Goal: Task Accomplishment & Management: Manage account settings

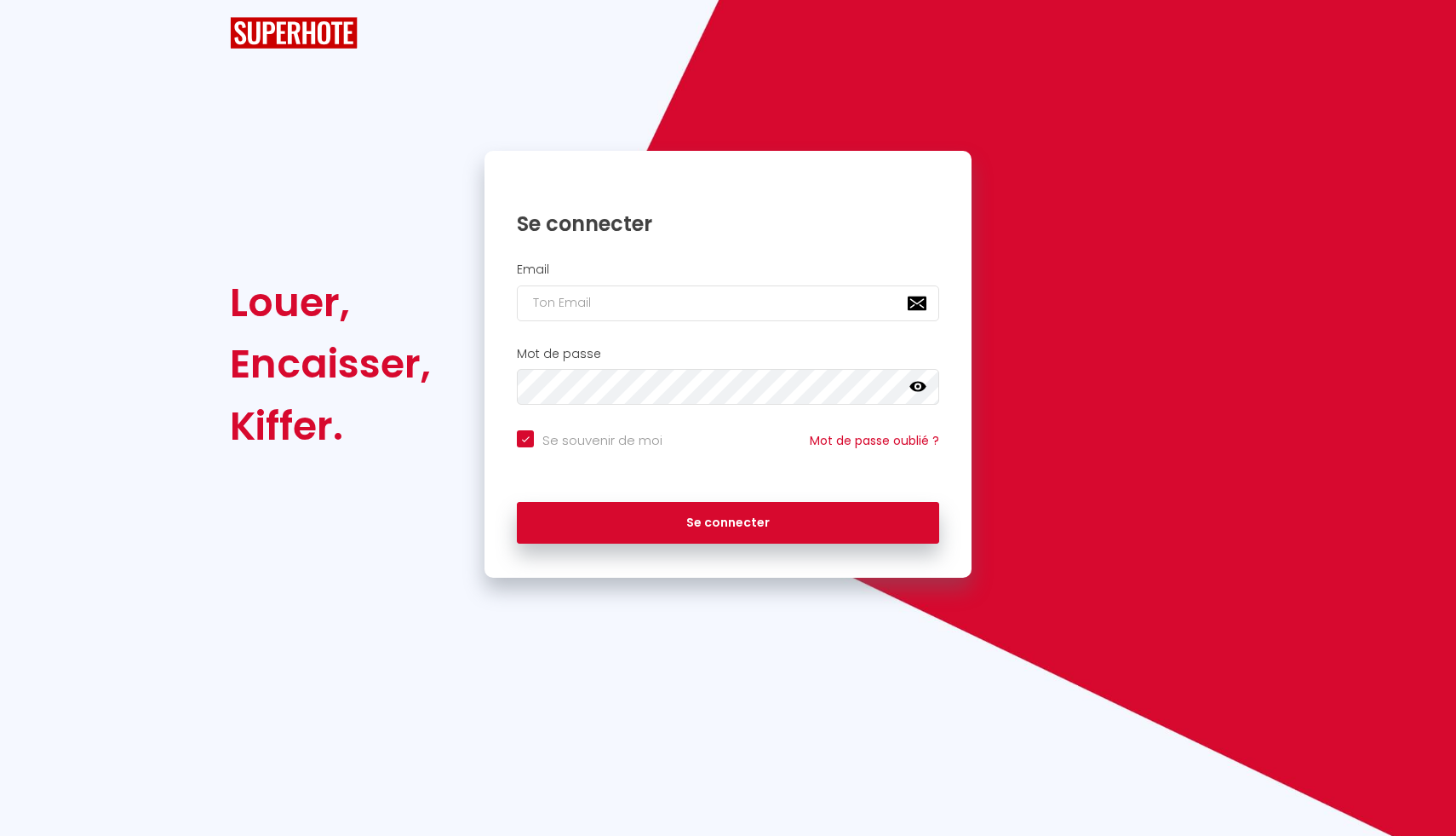
checkbox input "true"
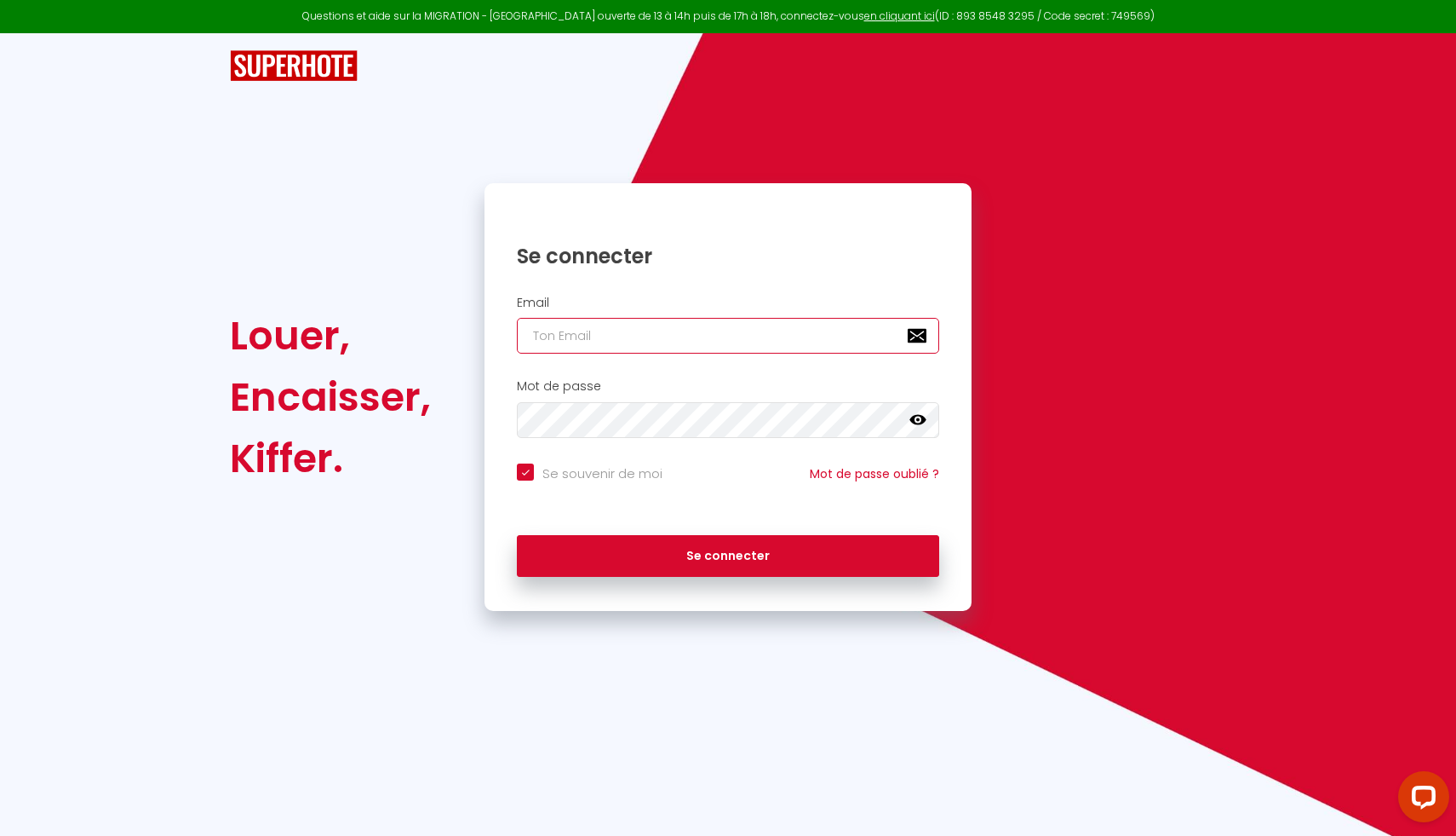
click at [738, 341] on input "email" at bounding box center [728, 336] width 423 height 36
click at [681, 338] on input "email" at bounding box center [728, 336] width 423 height 36
paste input "[EMAIL_ADDRESS][DOMAIN_NAME]"
type input "[EMAIL_ADDRESS][DOMAIN_NAME]"
checkbox input "true"
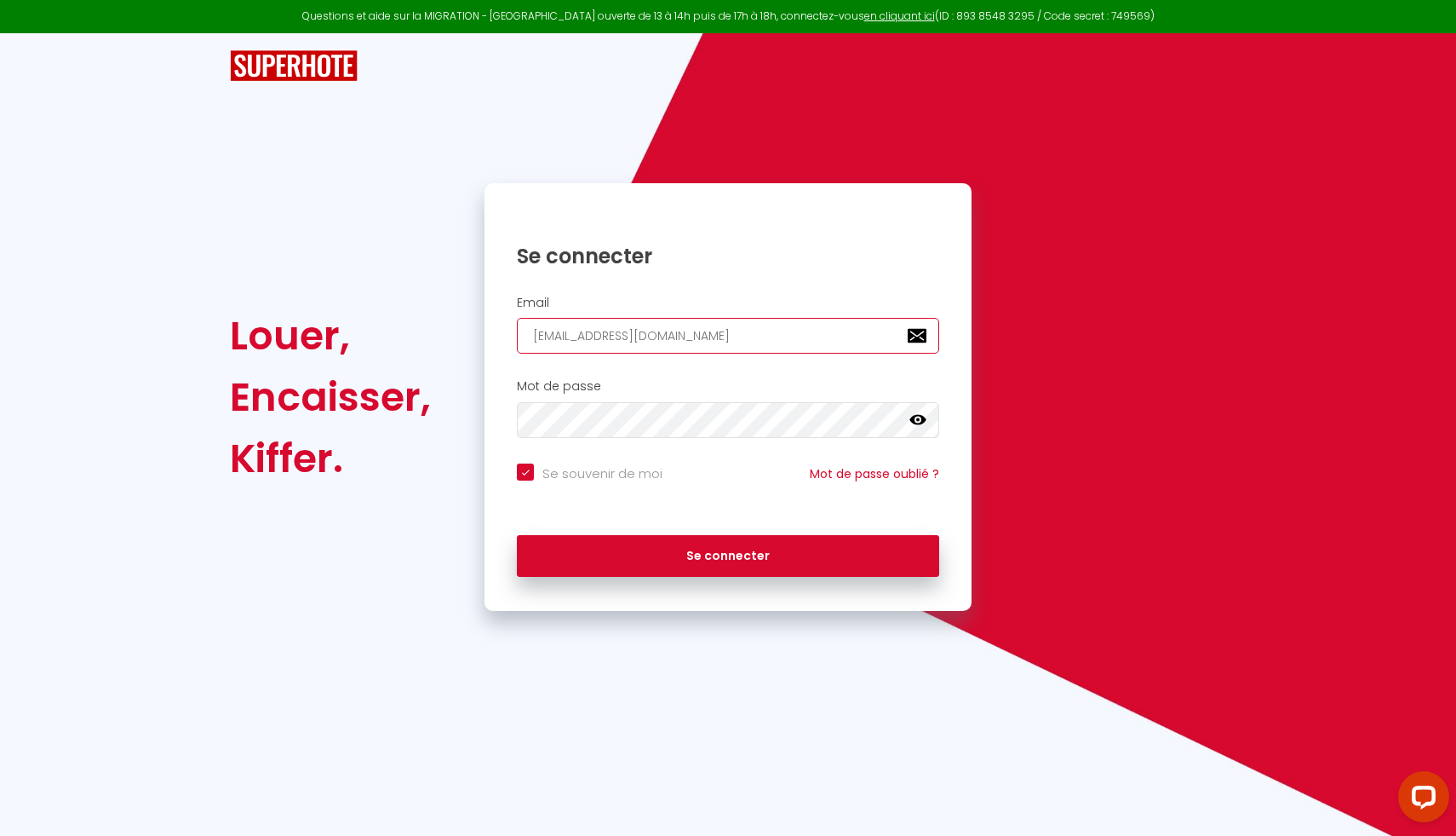
type input "[EMAIL_ADDRESS][DOMAIN_NAME]"
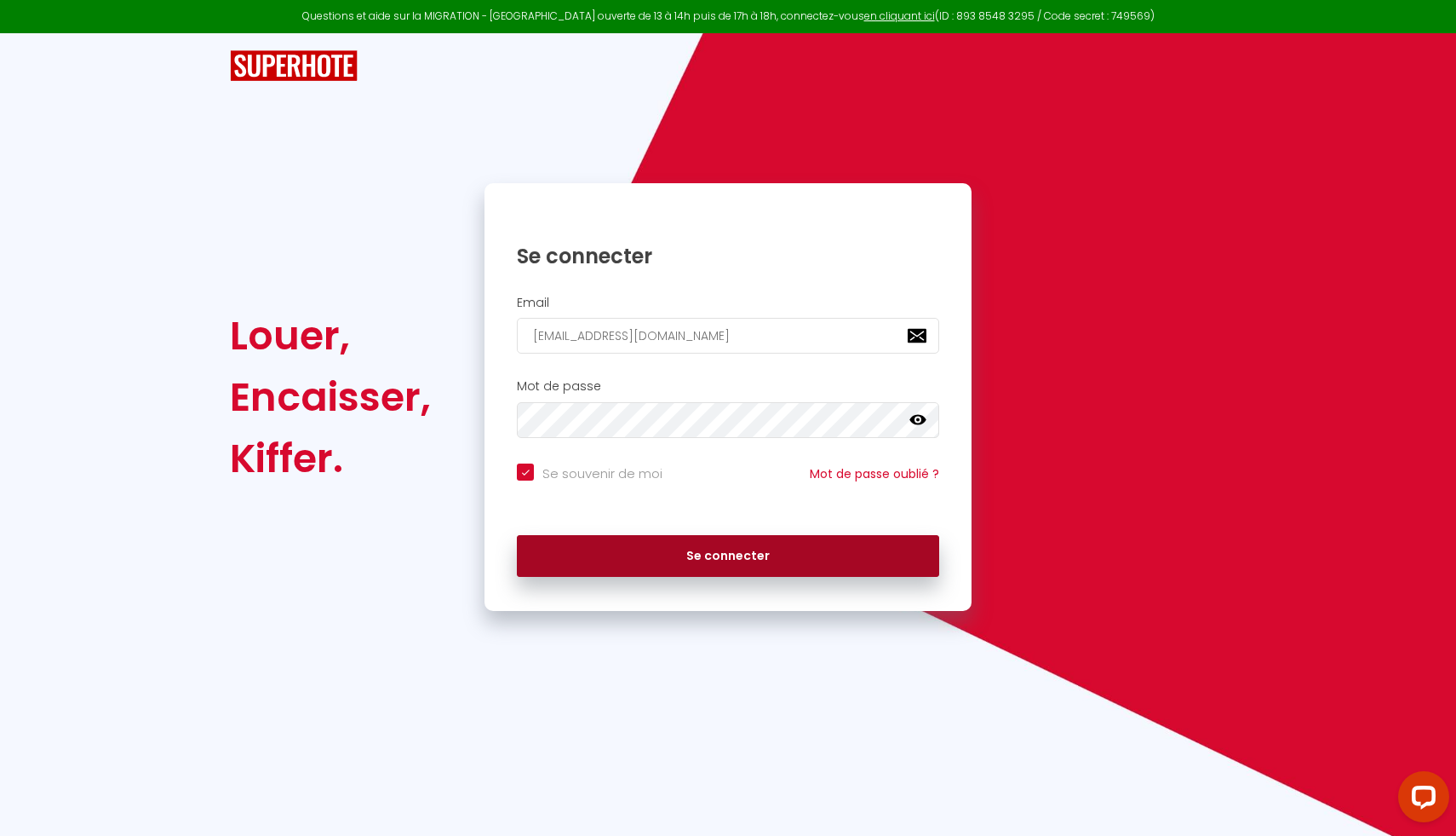
click at [720, 555] on button "Se connecter" at bounding box center [728, 556] width 423 height 43
checkbox input "true"
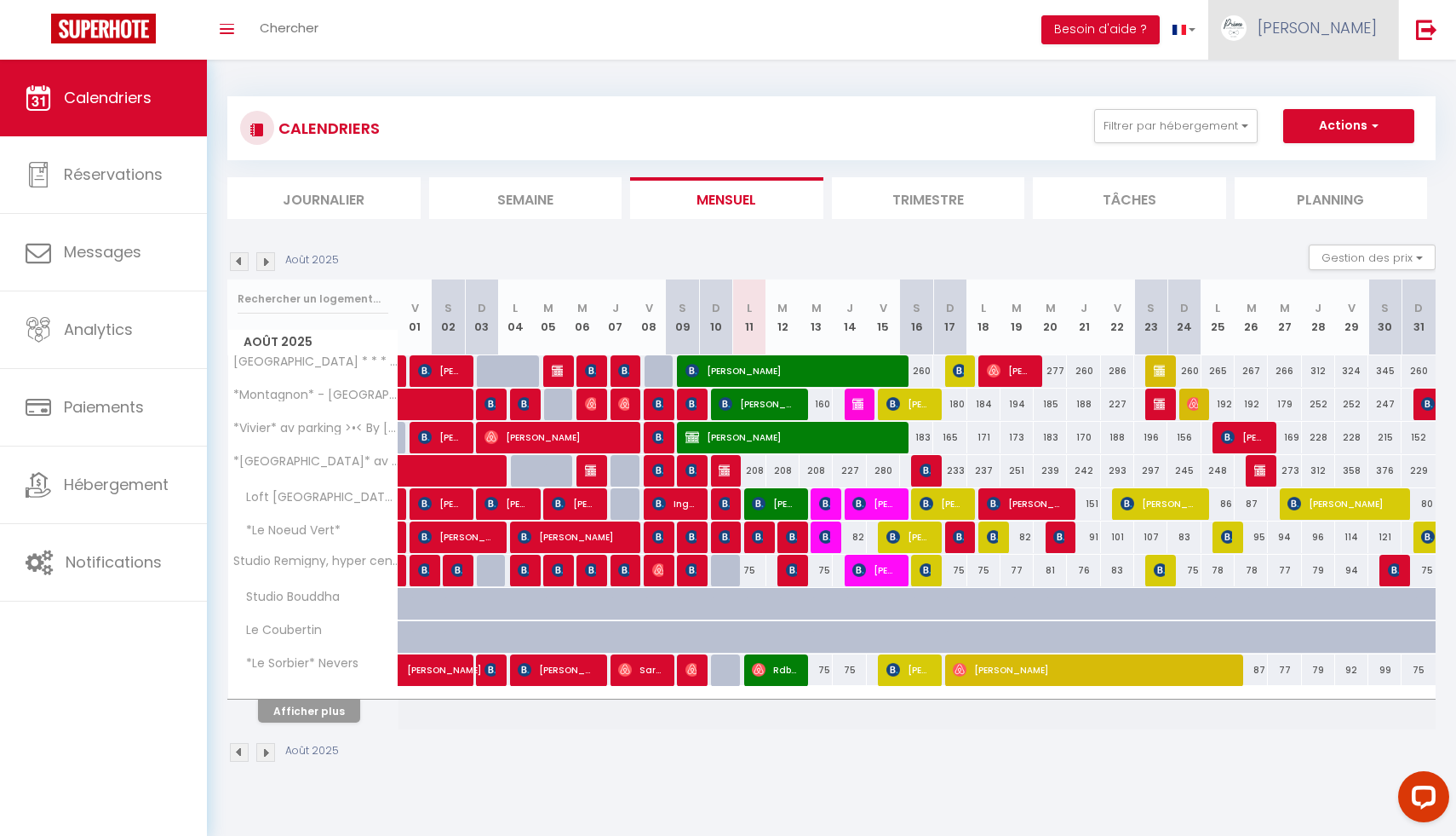
click at [1354, 29] on span "[PERSON_NAME]" at bounding box center [1317, 27] width 119 height 22
click at [1331, 88] on link "Paramètres" at bounding box center [1330, 85] width 126 height 29
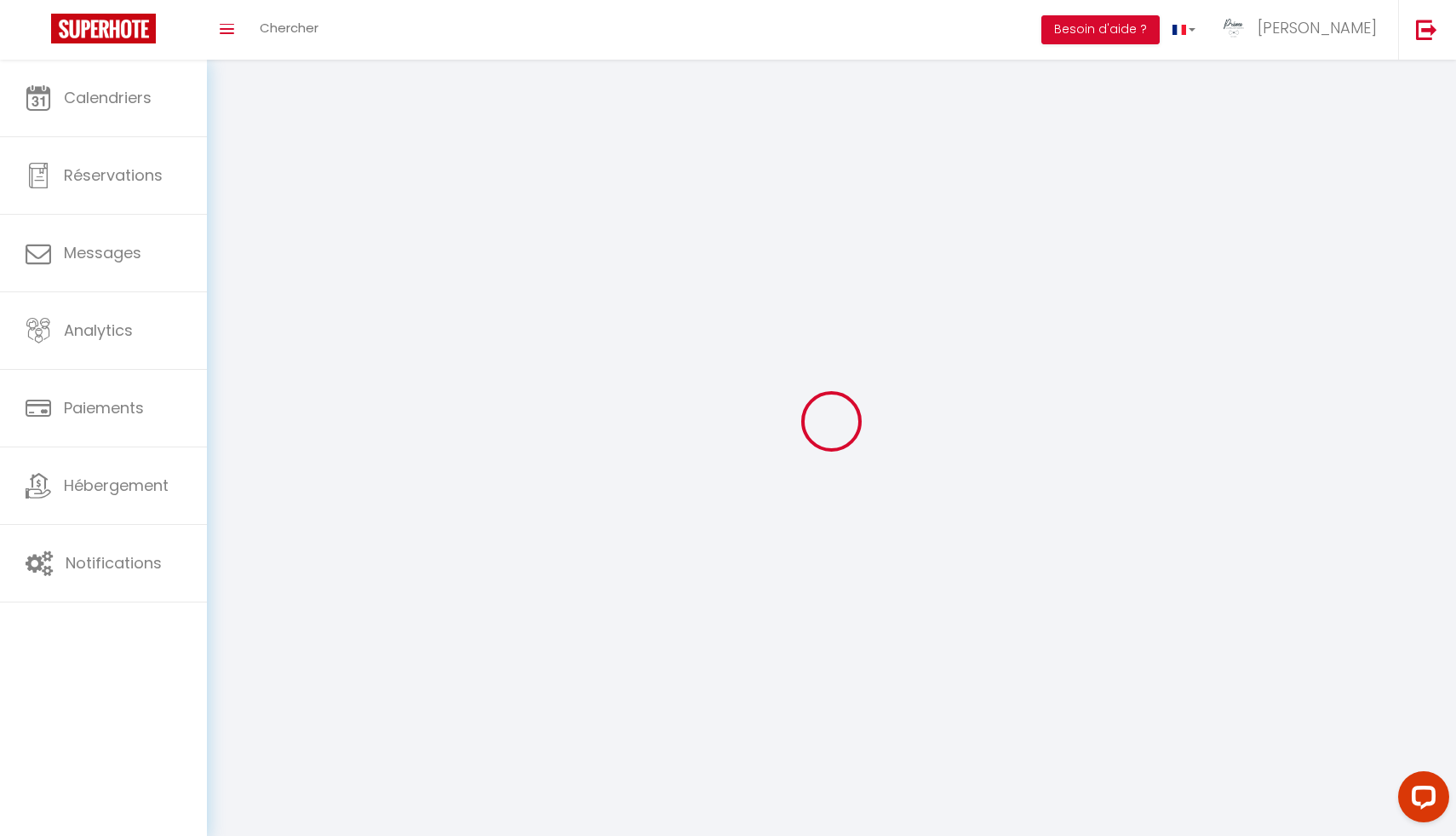
type input "[PERSON_NAME]"
type input "Morel"
type input "0768605818"
type input "34 côte de conflans"
type input "58180"
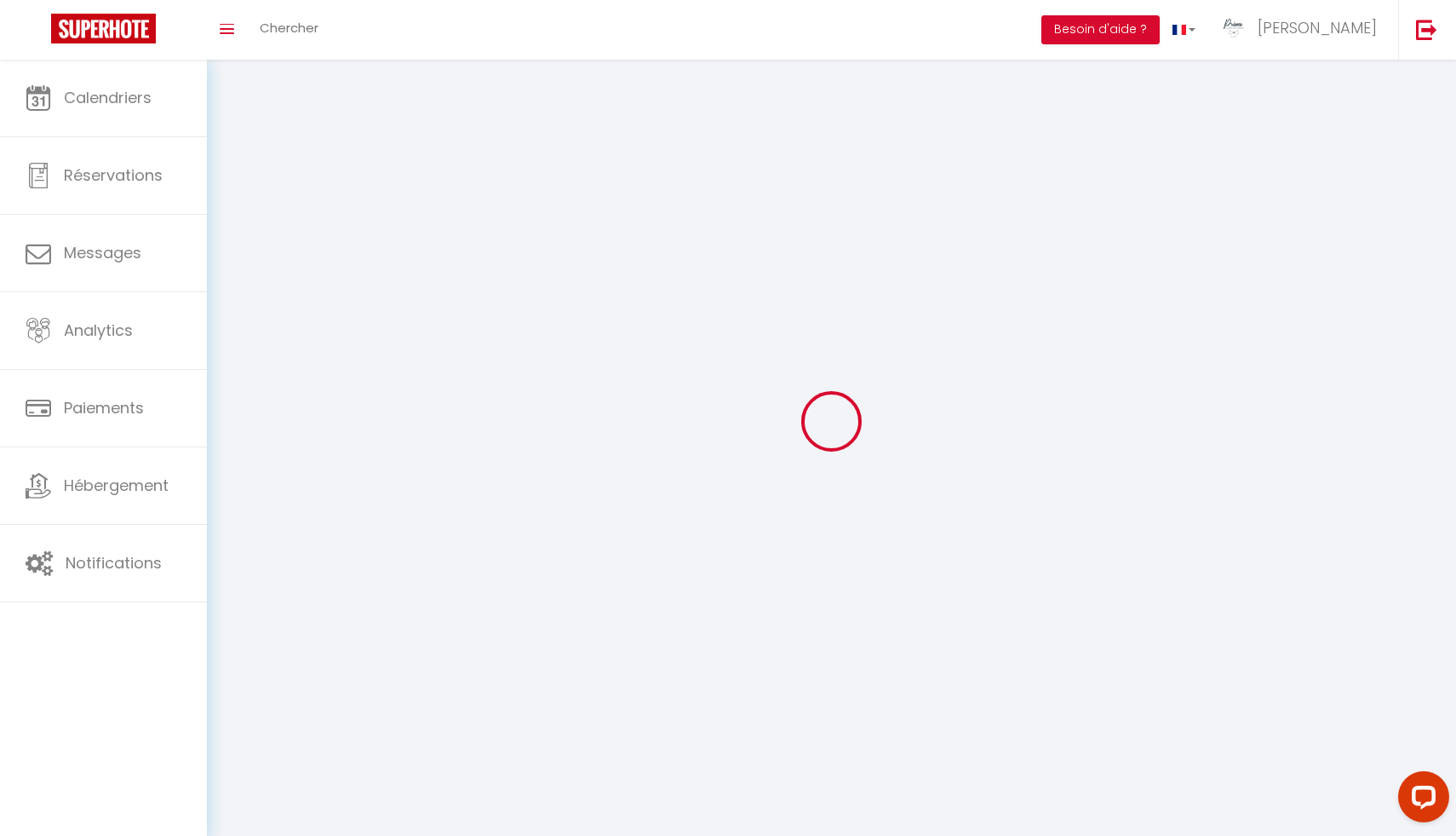
type input "MARZY"
type input "ND93eRYQSzXPE5oCx1bDhCkfP"
type input "IGPFhRebmfXOHcdHSS5Toremh"
type input "[URL][DOMAIN_NAME]"
select select "28"
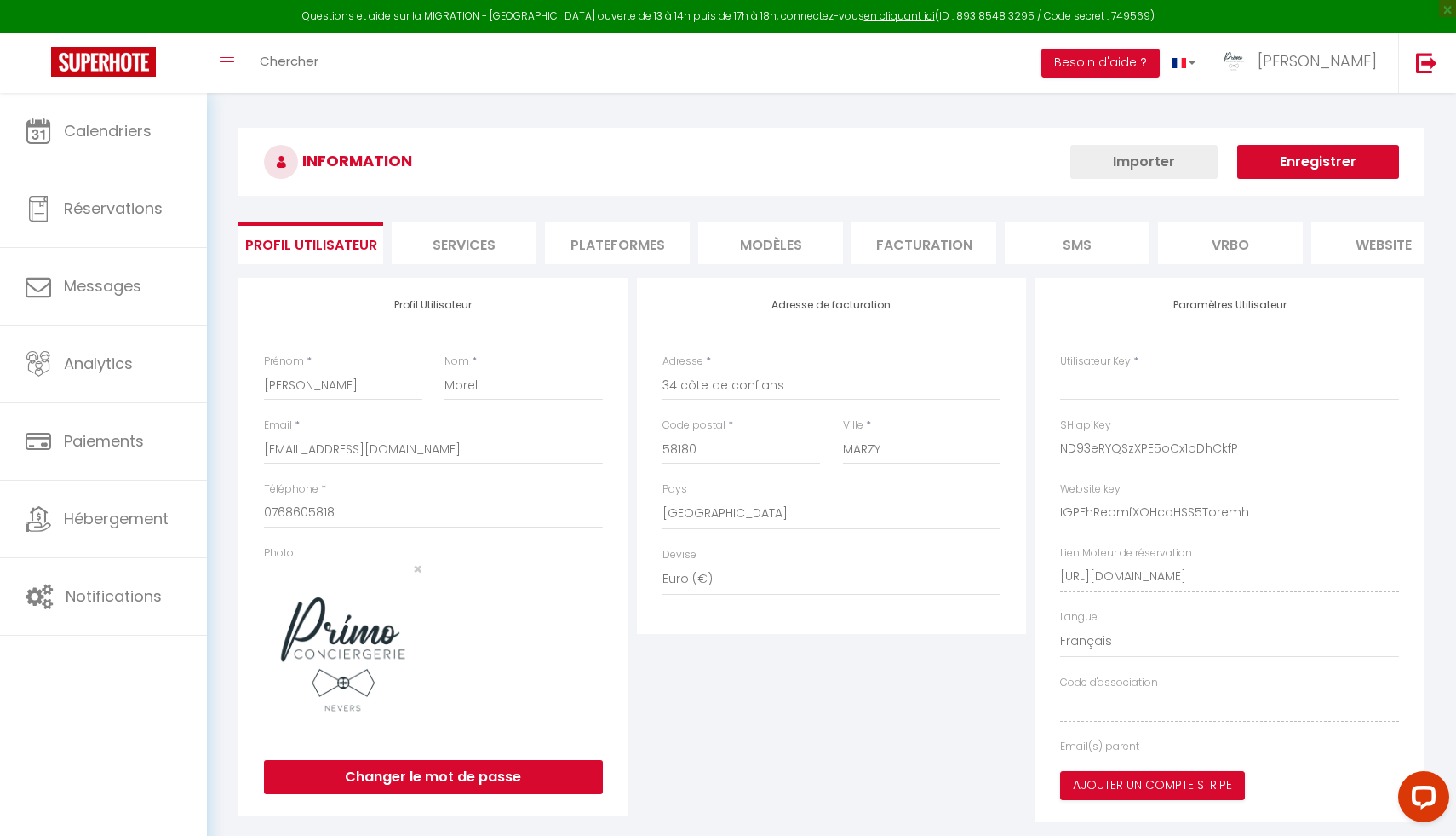
type input "ND93eRYQSzXPE5oCx1bDhCkfP"
type input "IGPFhRebmfXOHcdHSS5Toremh"
type input "[URL][DOMAIN_NAME]"
select select "fr"
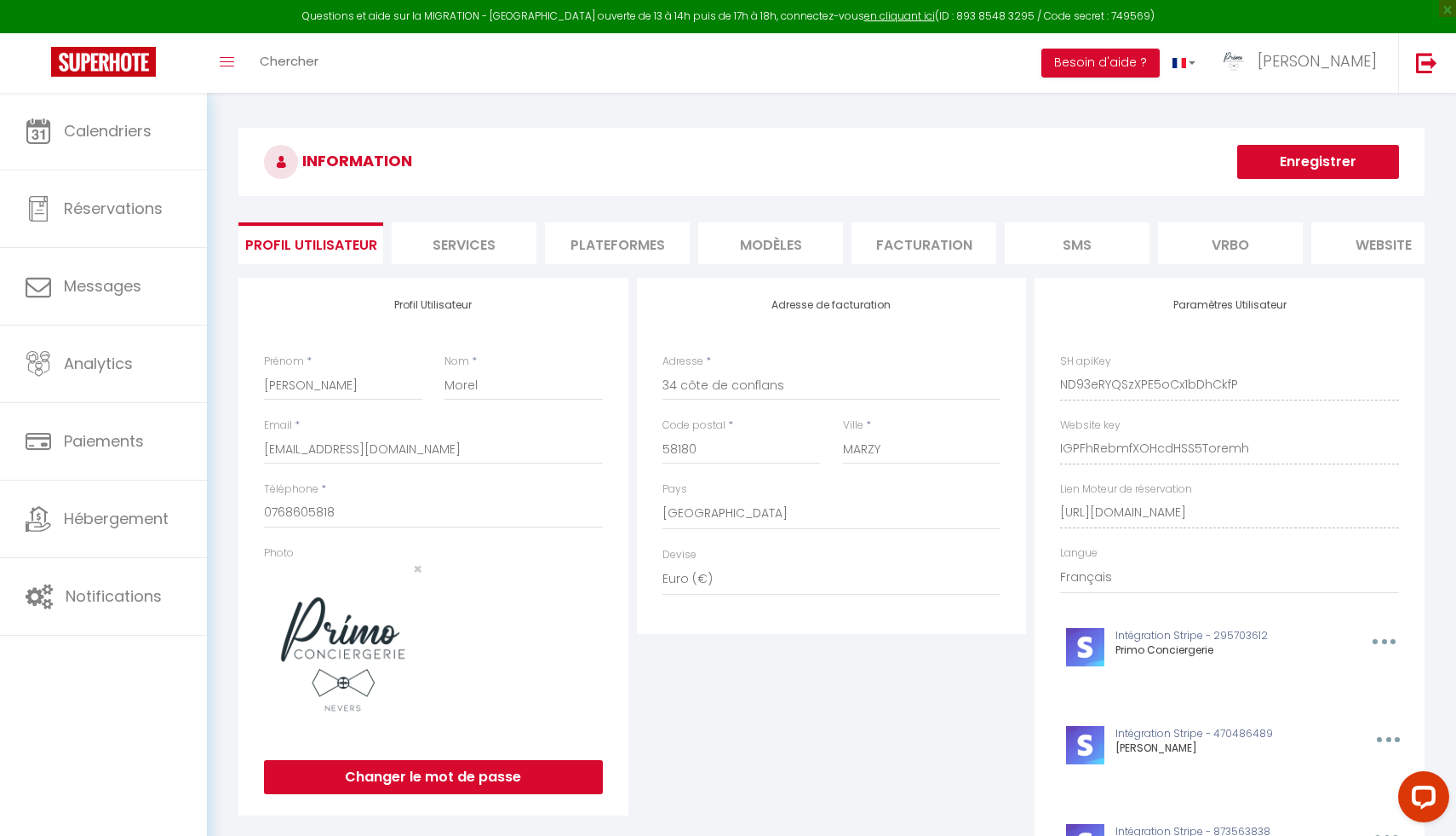
click at [640, 249] on li "Plateformes" at bounding box center [617, 243] width 145 height 42
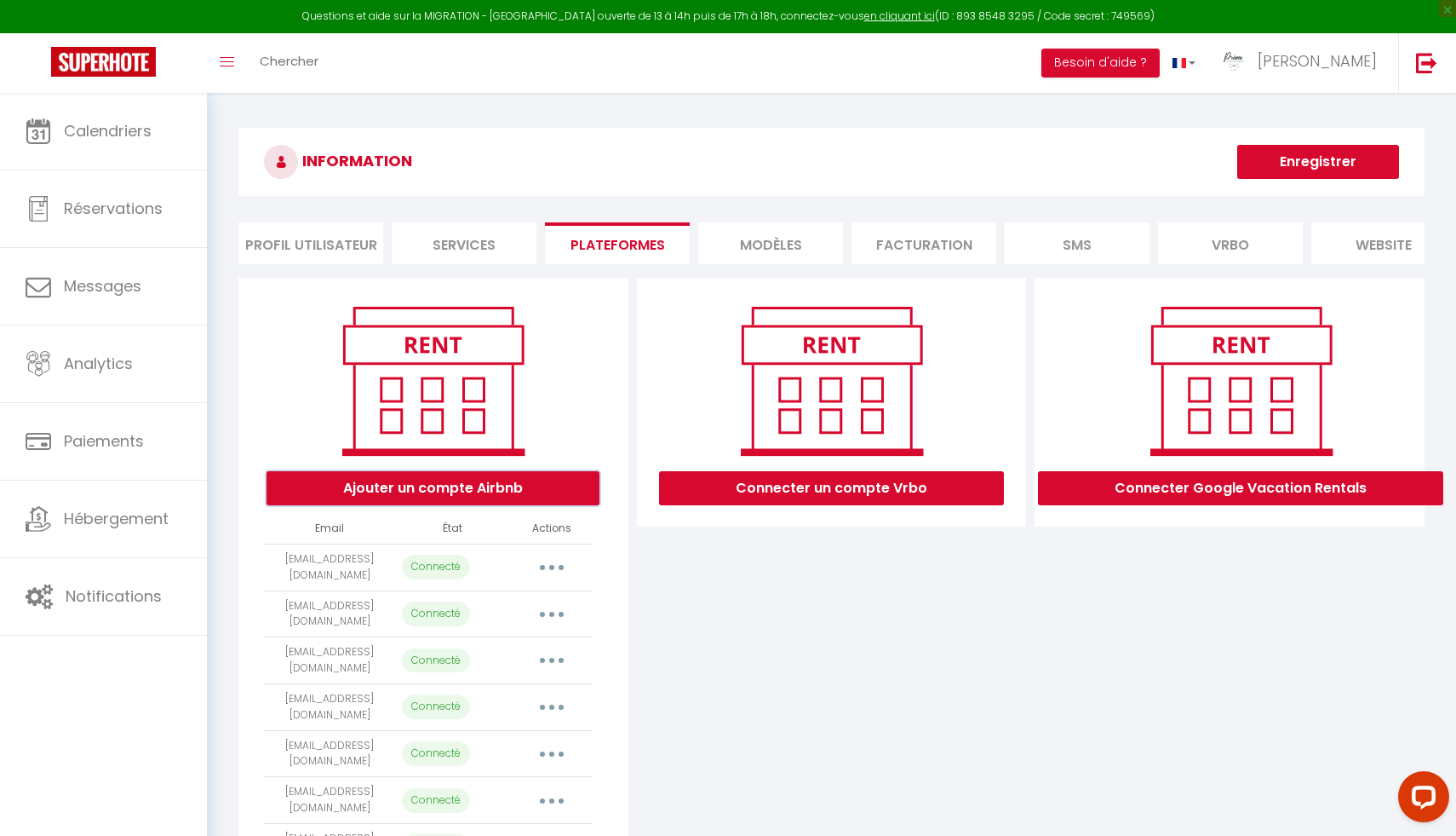
click at [401, 493] on button "Ajouter un compte Airbnb" at bounding box center [432, 488] width 333 height 34
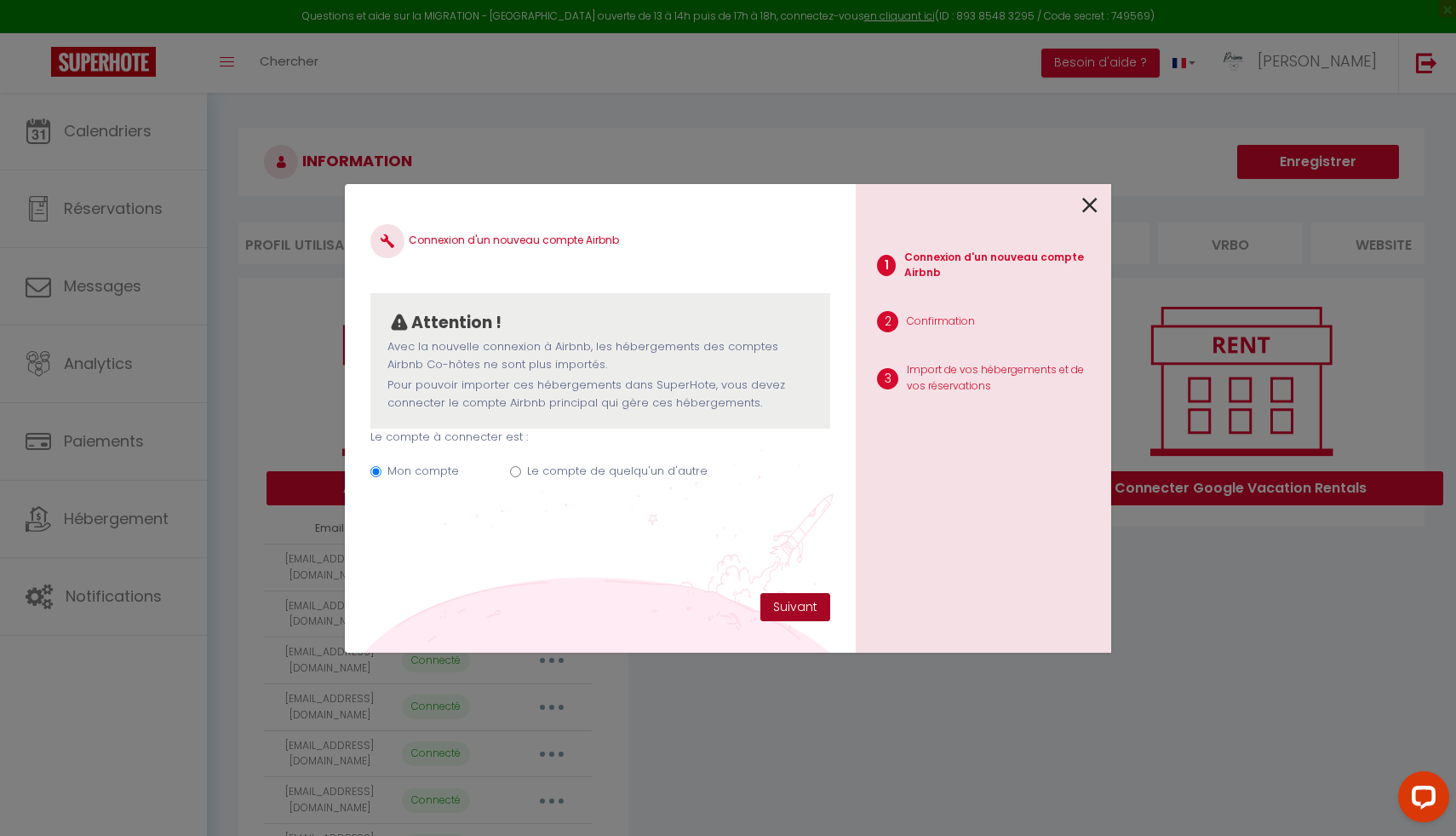
click at [816, 599] on button "Suivant" at bounding box center [795, 608] width 69 height 29
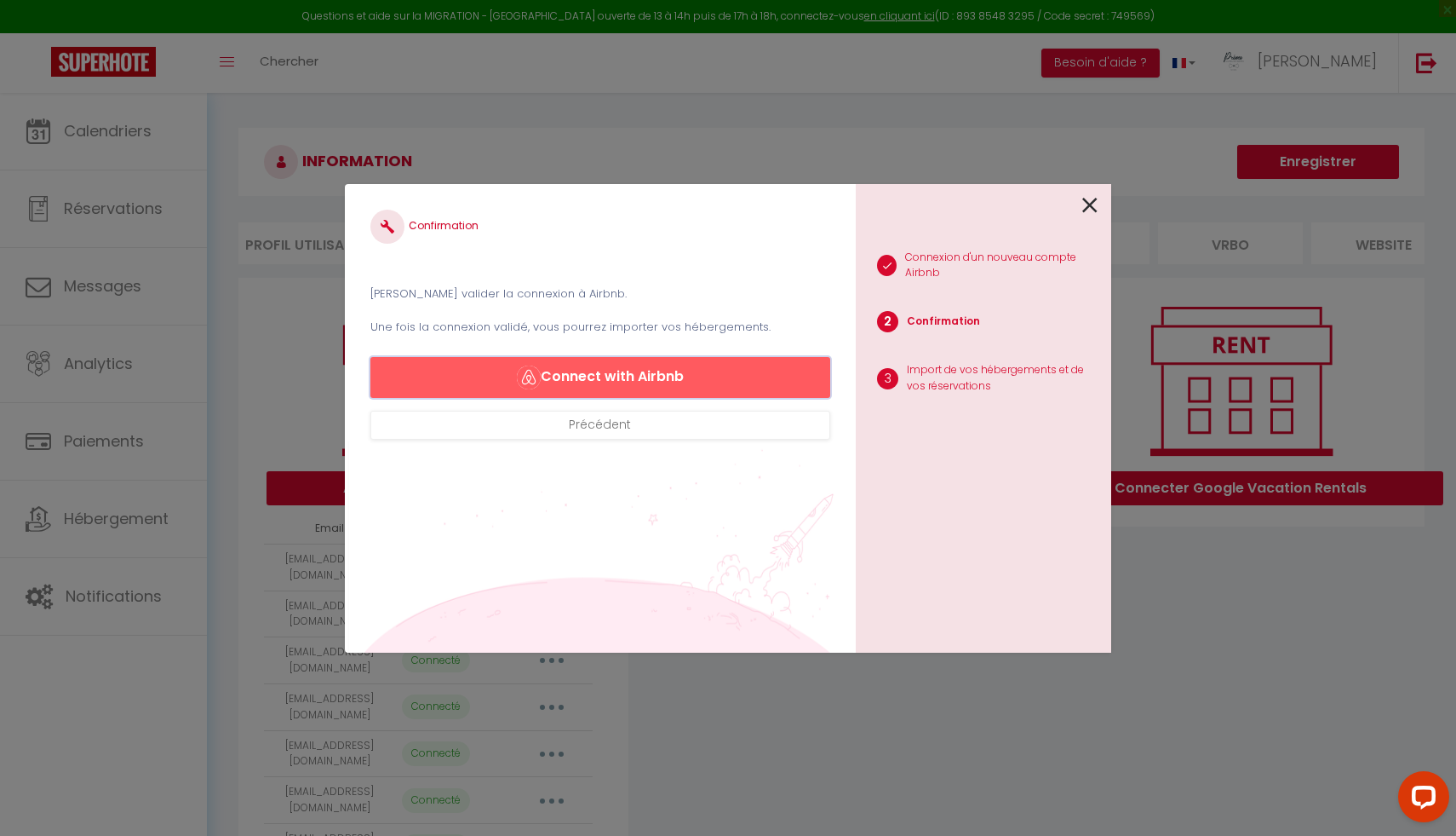
click at [670, 375] on button "Connect with Airbnb" at bounding box center [601, 378] width 460 height 41
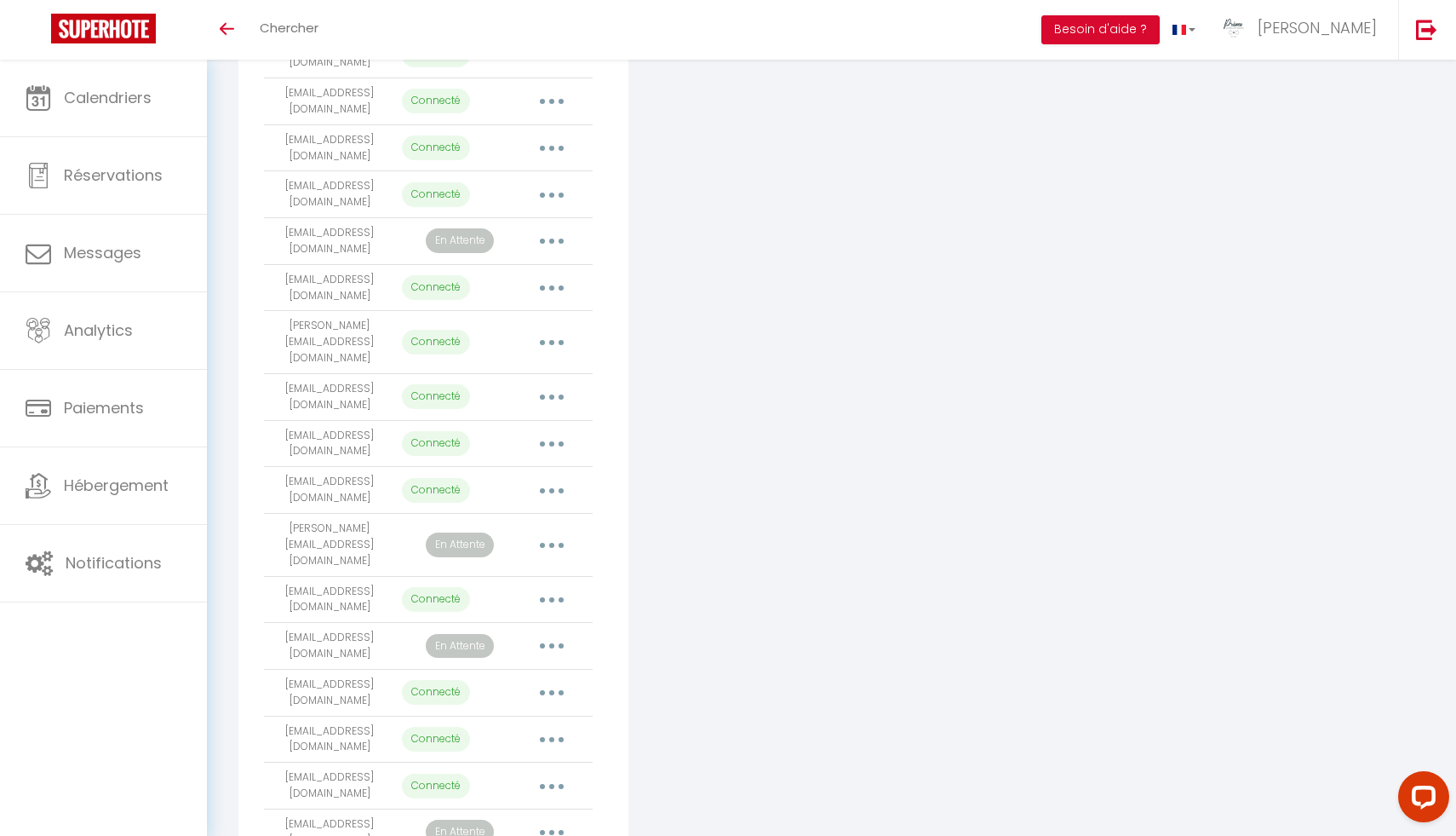
scroll to position [967, 0]
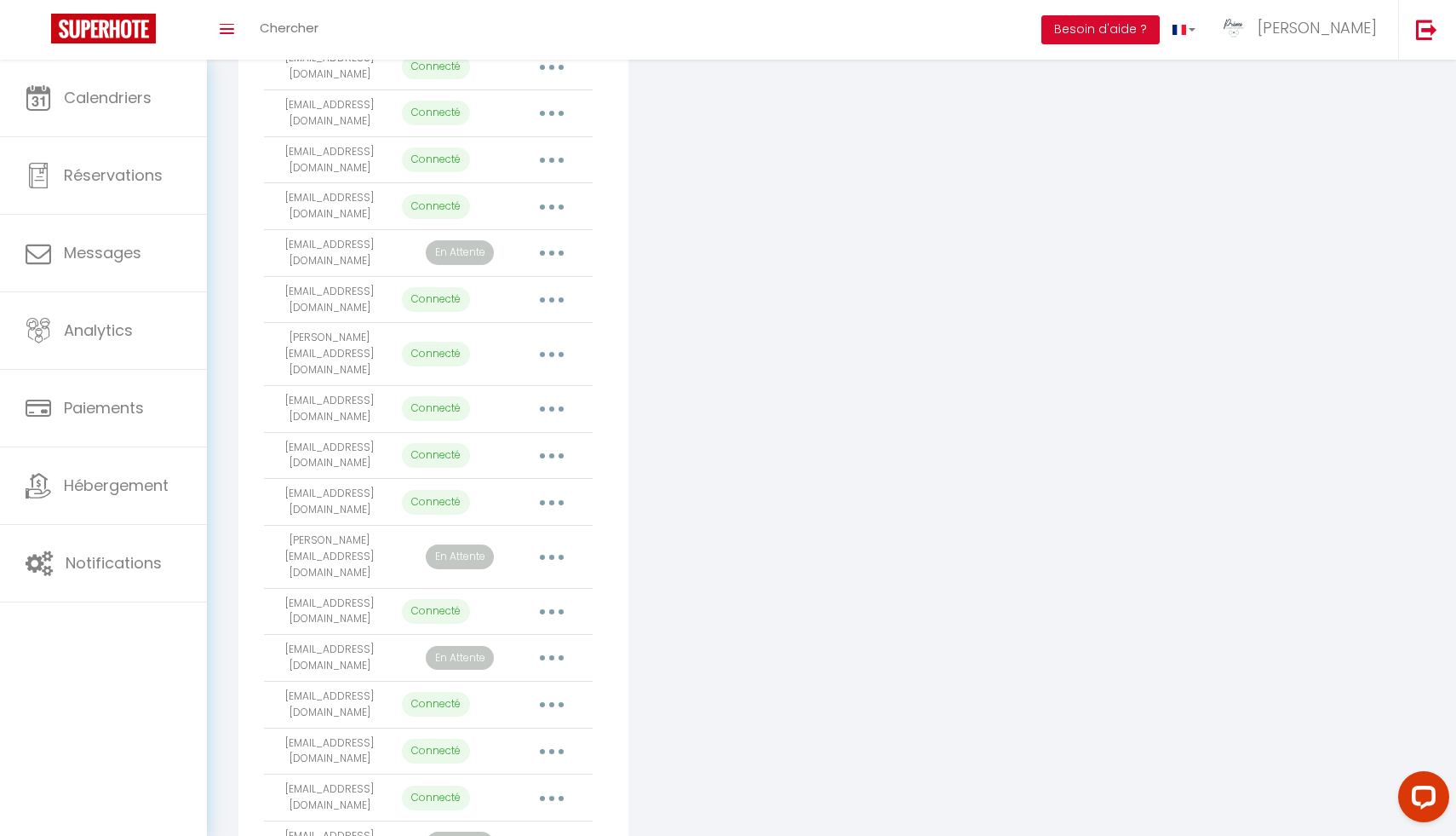
scroll to position [694, 0]
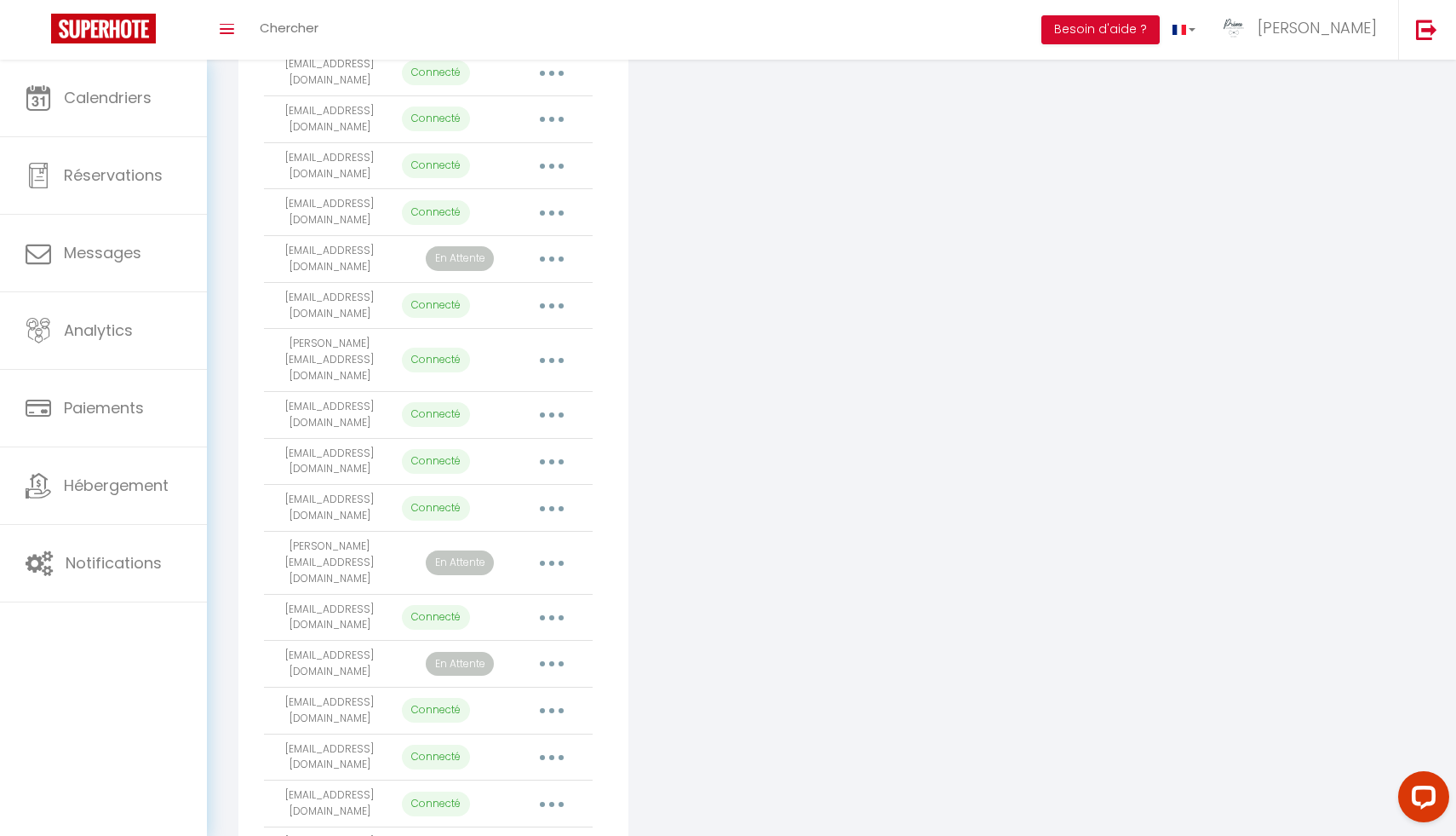
select select "13701"
select select
select select "12585"
select select "16008"
select select "55421"
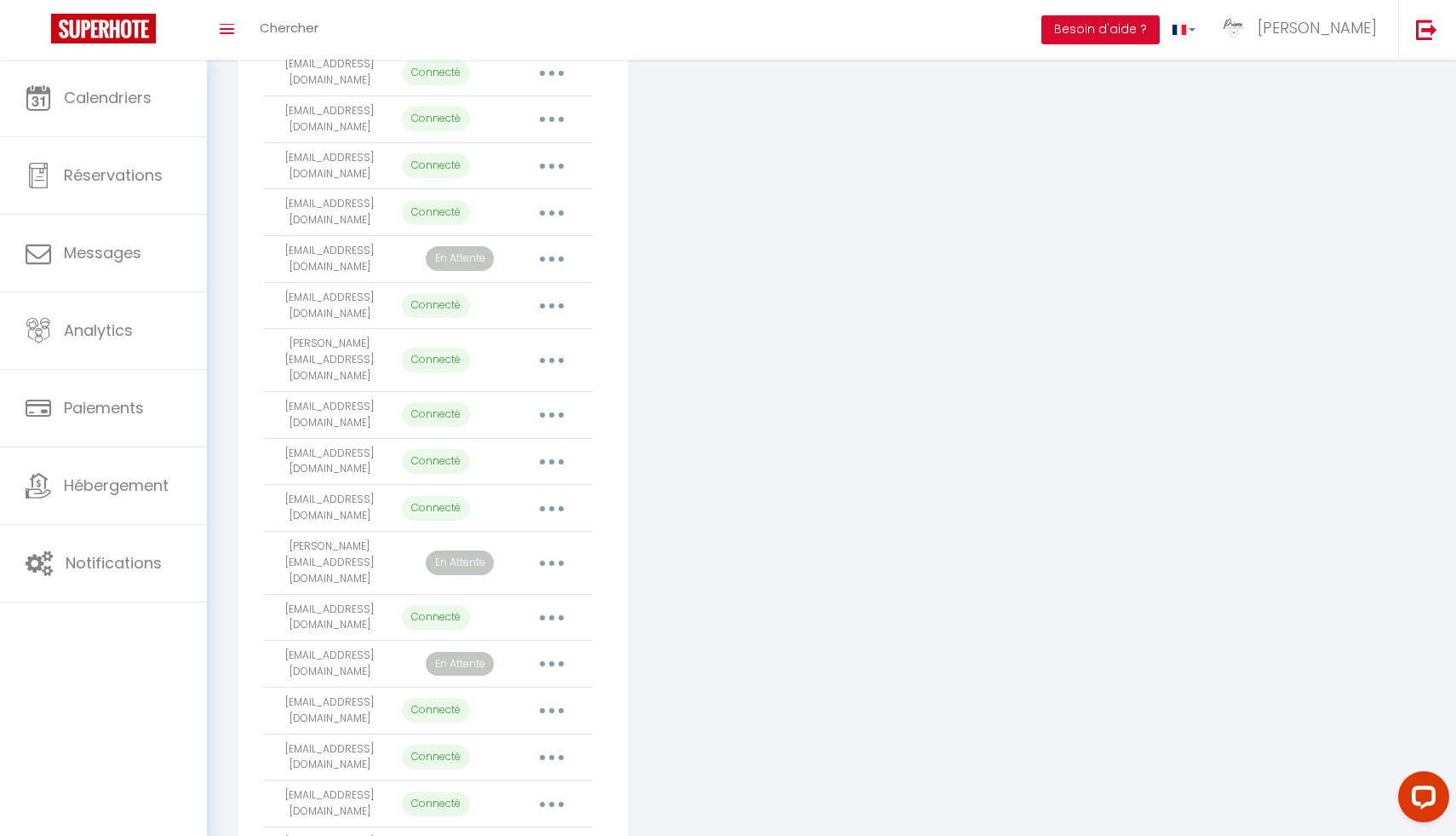
select select "55422"
select select "39170"
select select "42792"
select select "45554"
select select "23083"
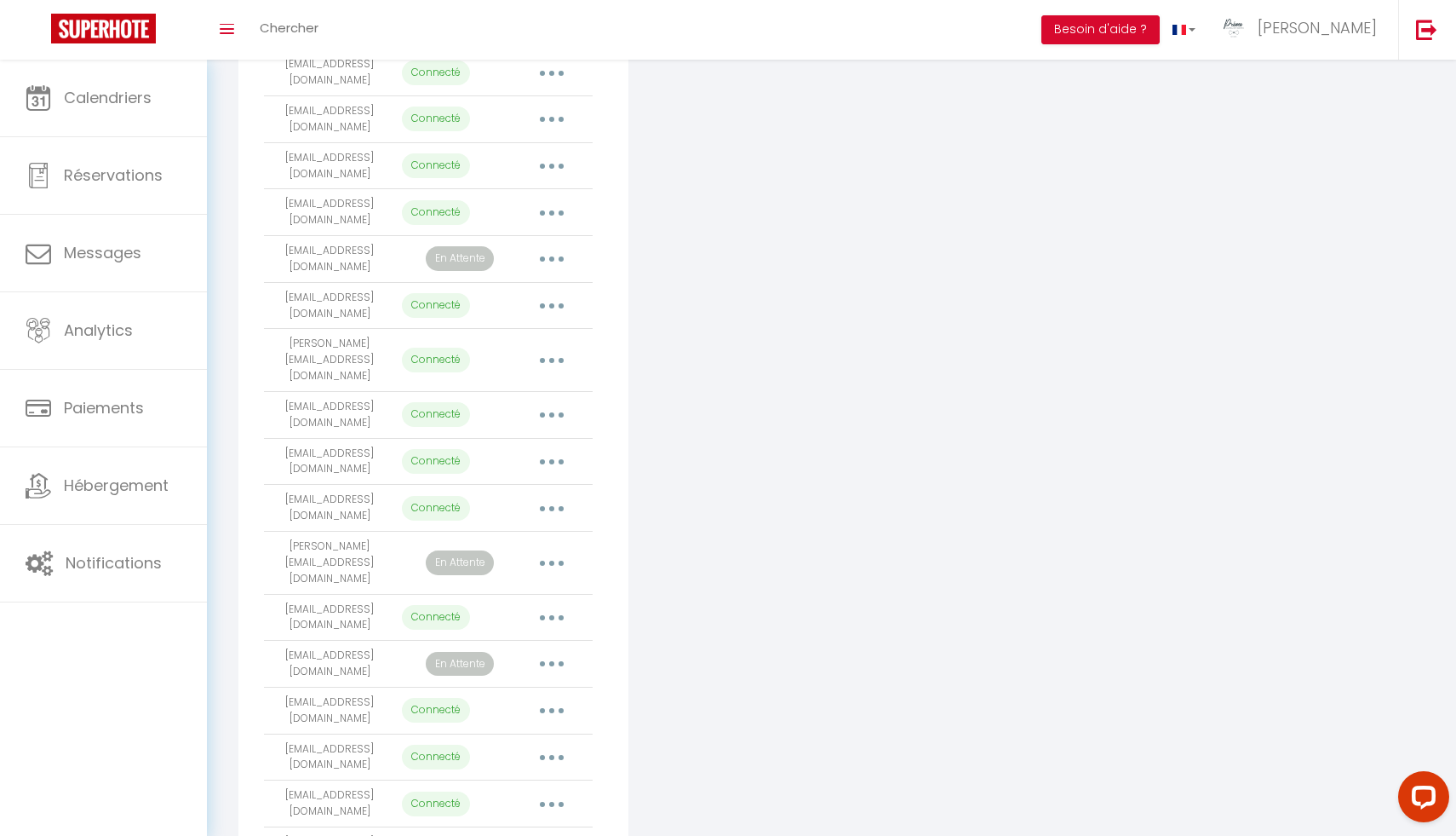
select select "16423"
select select "27534"
select select
select select "21837"
select select
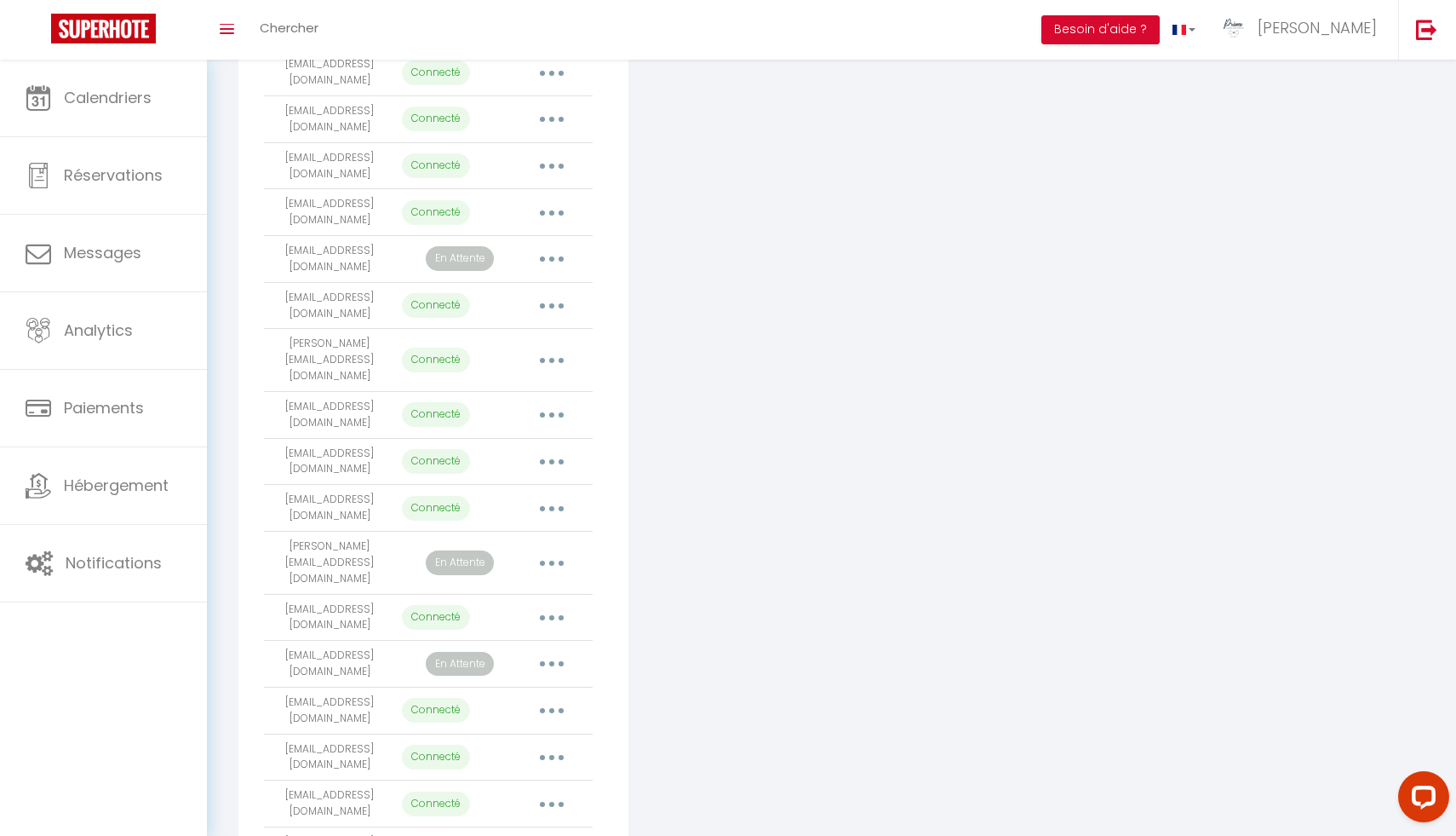
select select "74851"
select select "23084"
select select "19776"
select select "23588"
select select "58455"
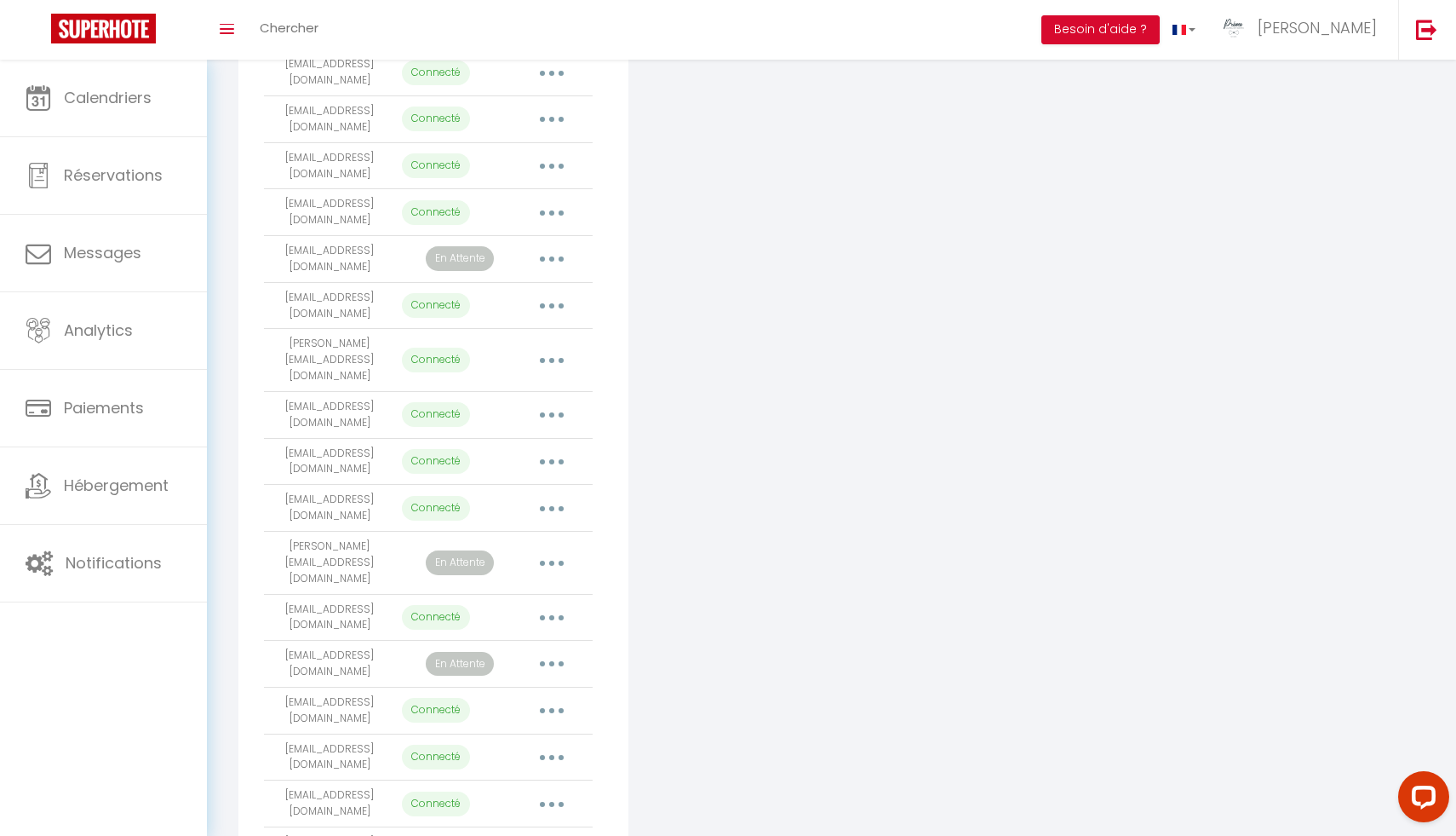
select select "19760"
select select "35774"
select select "69302"
select select "44478"
select select "28974"
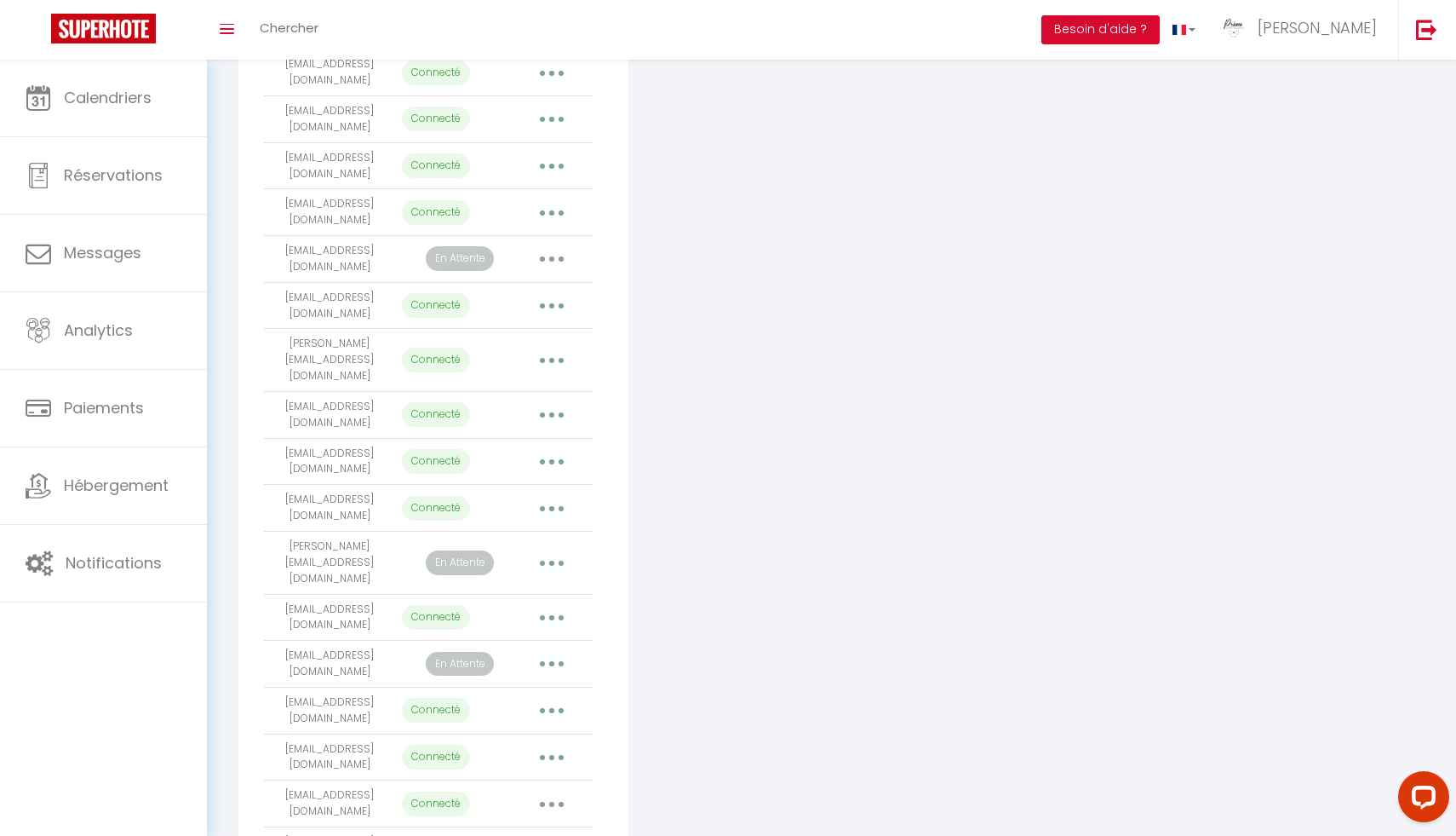
select select "16952"
select select "65114"
select select "49447"
select select "63150"
select select "19759"
